Goal: Task Accomplishment & Management: Complete application form

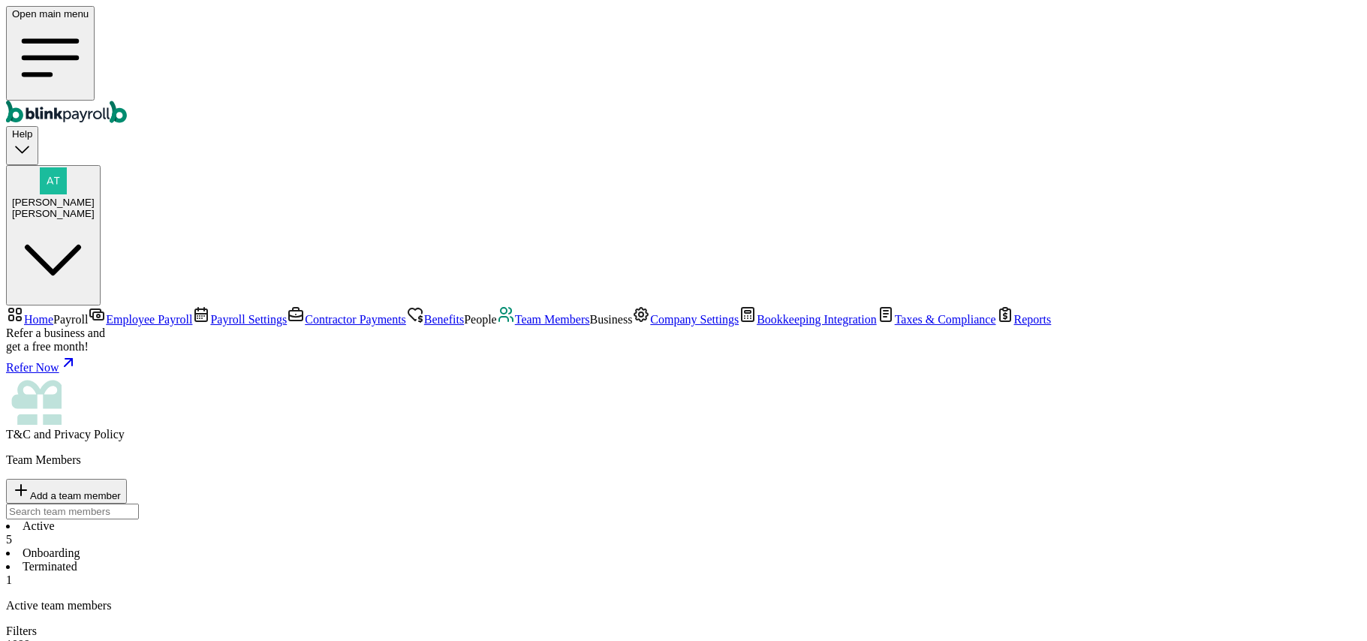
click at [349, 546] on li "Onboarding" at bounding box center [683, 553] width 1355 height 14
click at [245, 519] on li "Active 5" at bounding box center [683, 532] width 1355 height 27
click at [121, 481] on div "Add a team member" at bounding box center [66, 491] width 109 height 20
select select "employee"
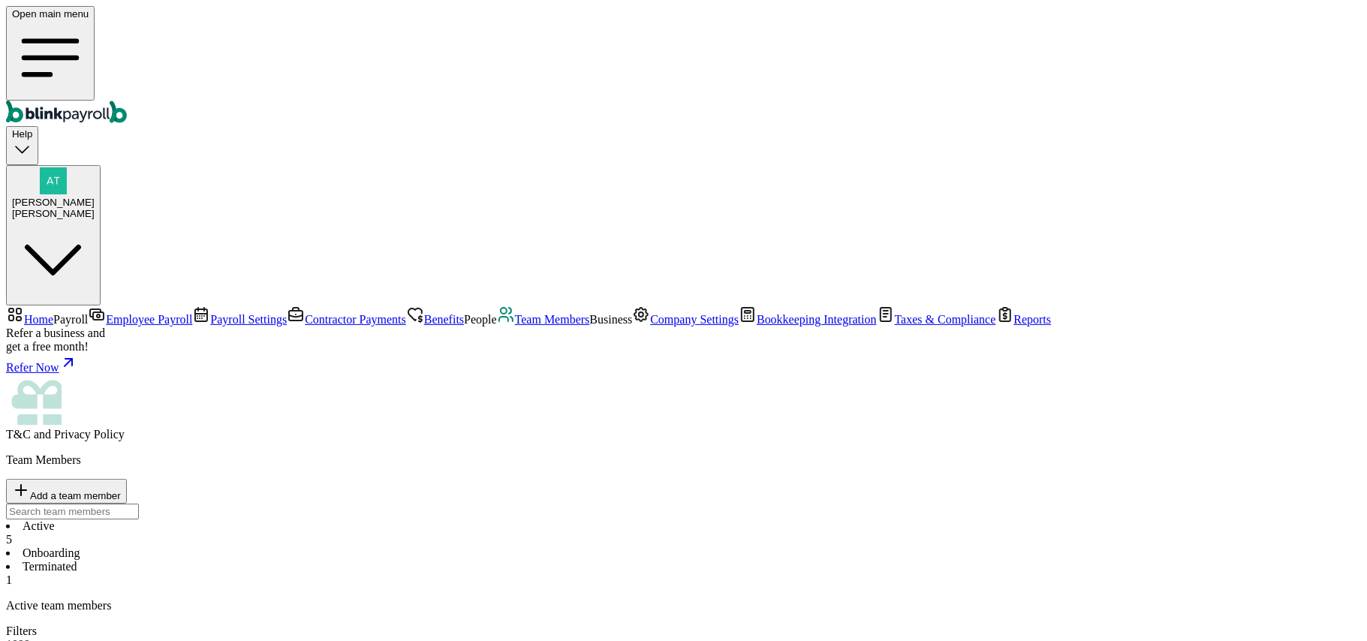
type input "[PERSON_NAME]"
type input "test"
